Goal: Communication & Community: Share content

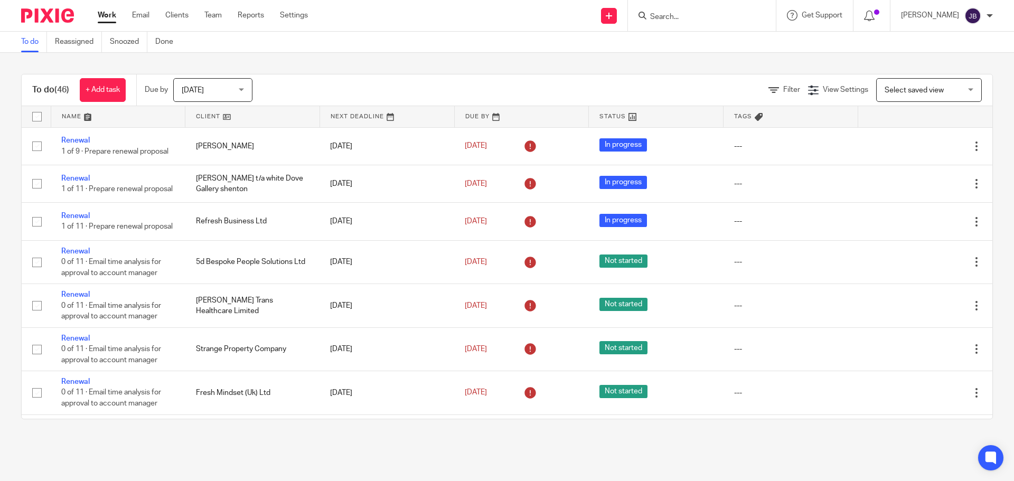
click at [677, 15] on input "Search" at bounding box center [696, 18] width 95 height 10
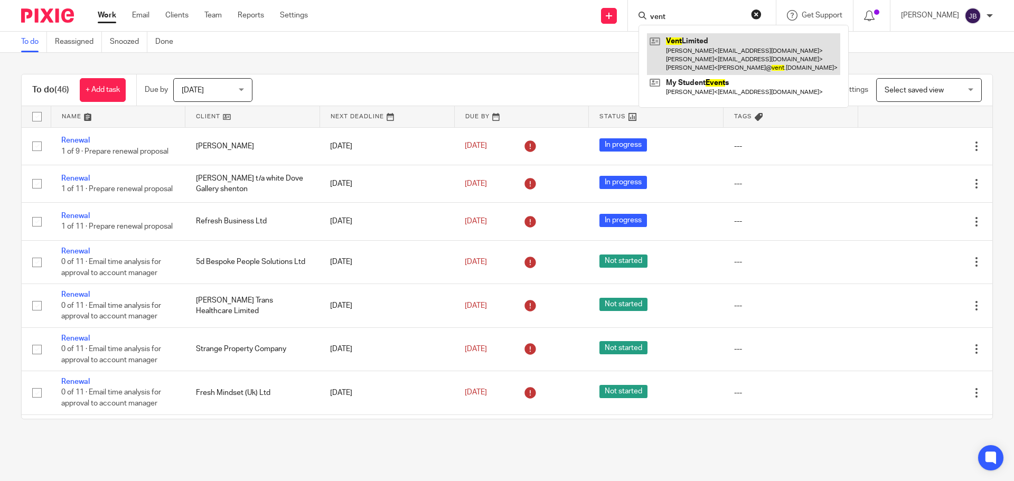
type input "vent"
click at [716, 57] on link at bounding box center [743, 54] width 193 height 42
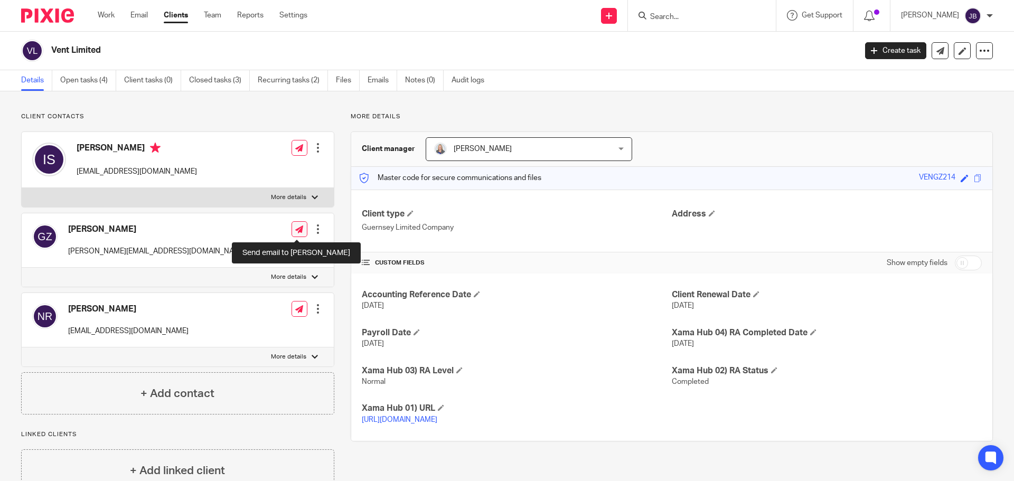
click at [295, 230] on icon at bounding box center [299, 230] width 8 height 8
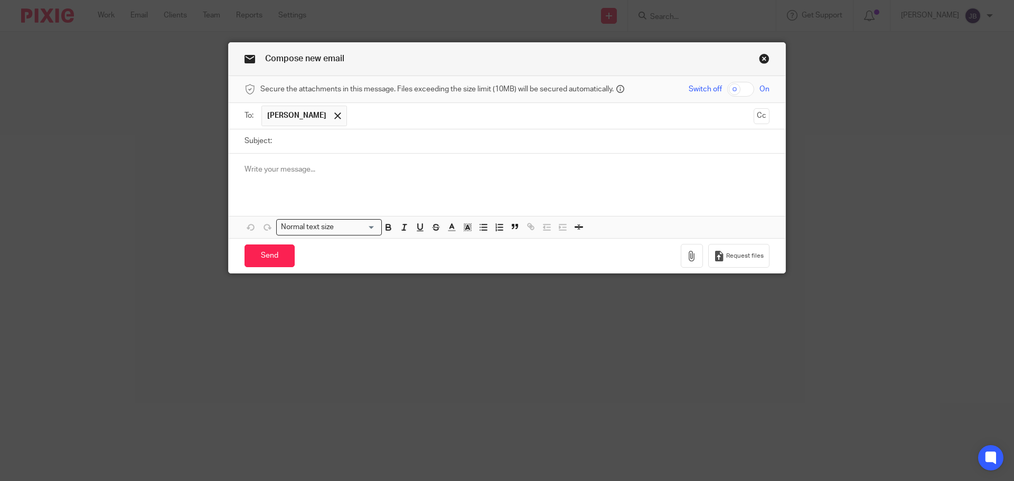
click at [308, 142] on input "Subject:" at bounding box center [523, 141] width 492 height 24
type input "Finalised reports"
click at [339, 169] on p at bounding box center [507, 169] width 525 height 11
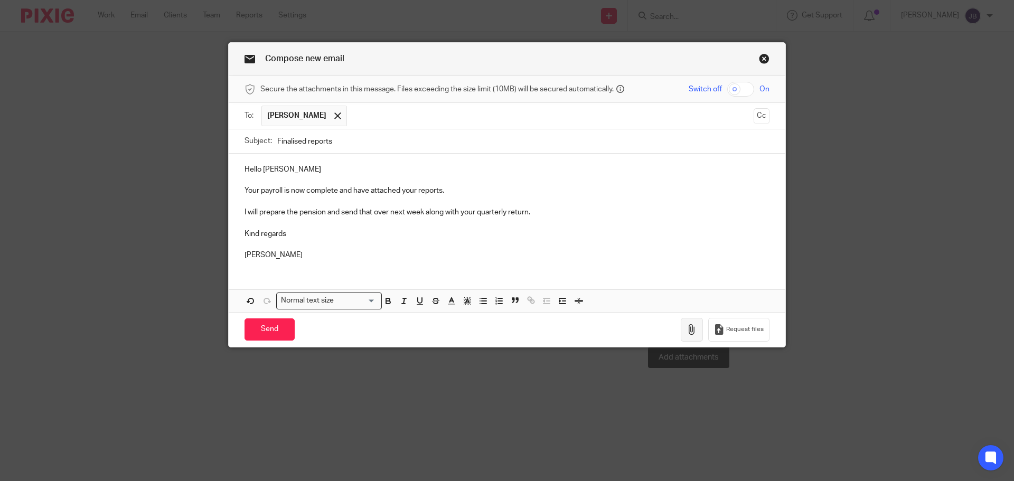
click at [686, 335] on button "button" at bounding box center [692, 330] width 22 height 24
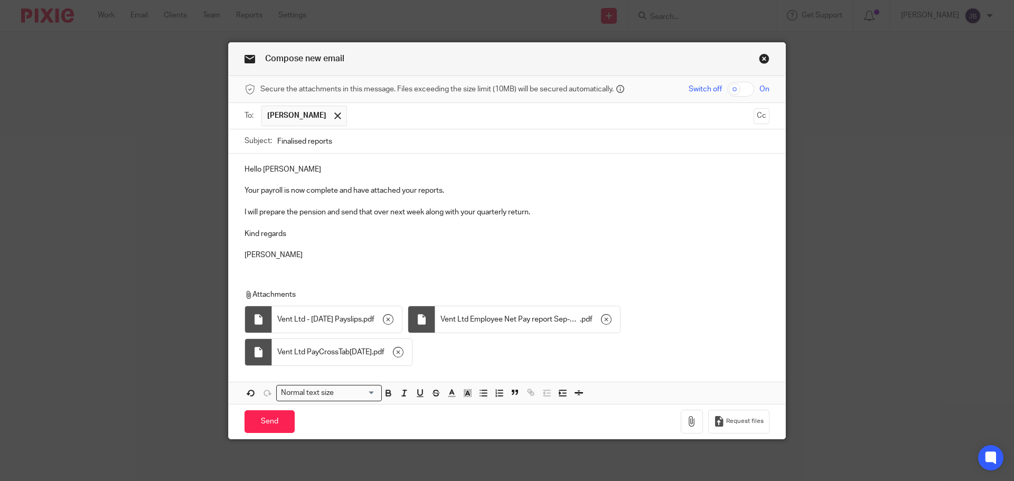
click at [744, 83] on input "checkbox" at bounding box center [740, 89] width 27 height 15
checkbox input "true"
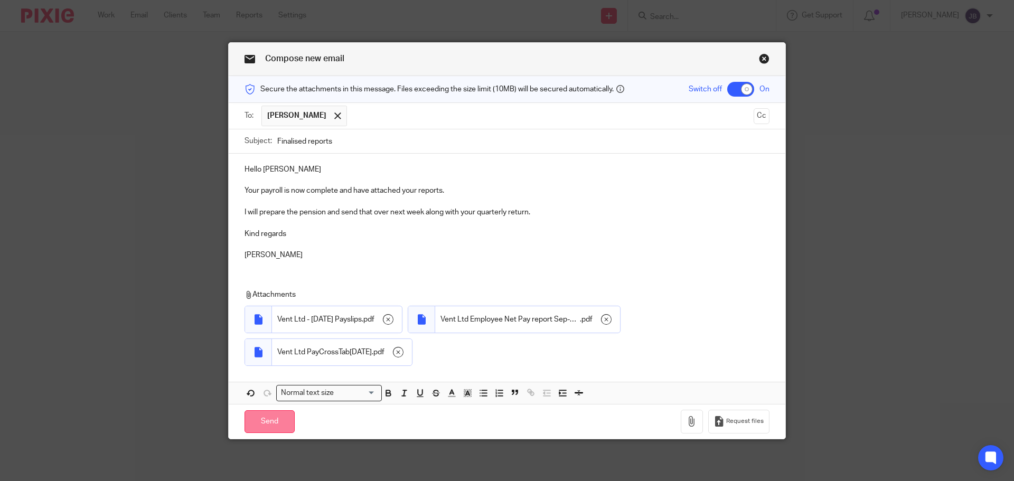
click at [275, 417] on input "Send" at bounding box center [270, 421] width 50 height 23
